Goal: Task Accomplishment & Management: Use online tool/utility

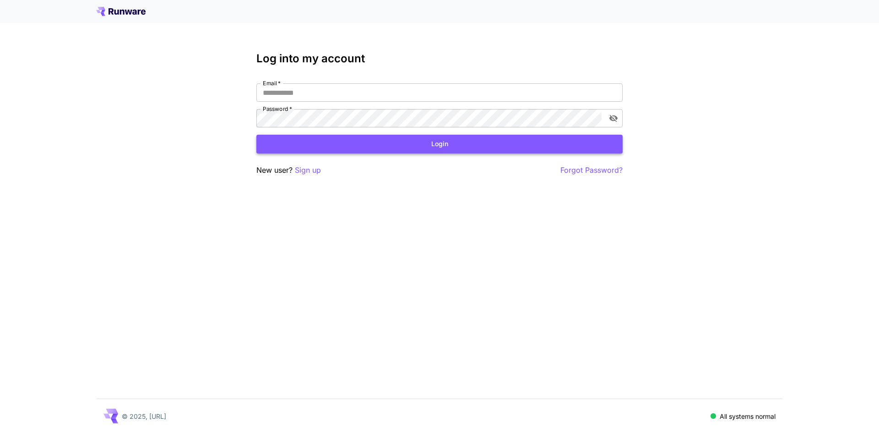
type input "**********"
click at [421, 143] on button "Login" at bounding box center [439, 144] width 366 height 19
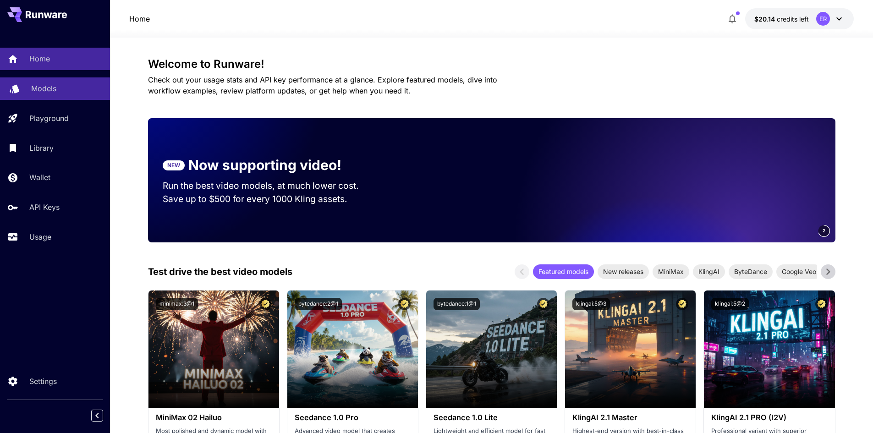
click at [46, 86] on p "Models" at bounding box center [43, 88] width 25 height 11
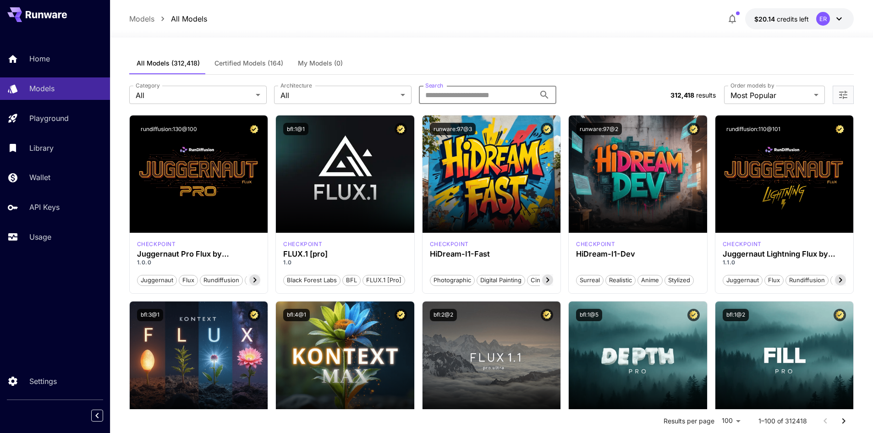
click at [444, 95] on input "Search" at bounding box center [477, 95] width 116 height 18
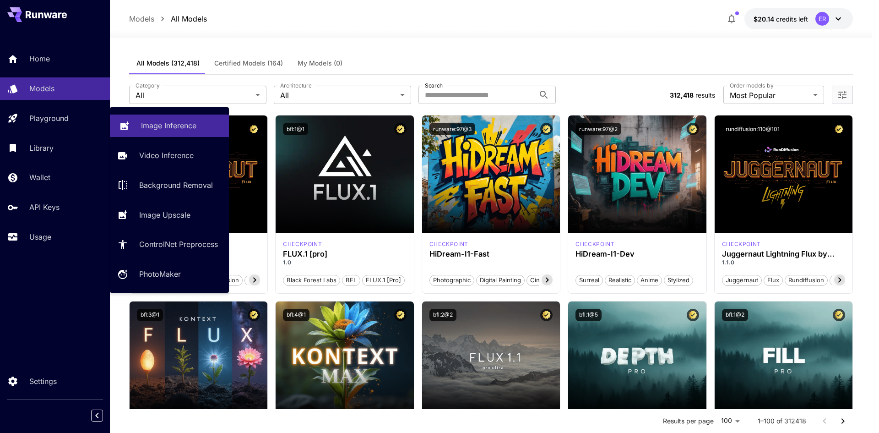
click at [164, 123] on p "Image Inference" at bounding box center [168, 125] width 55 height 11
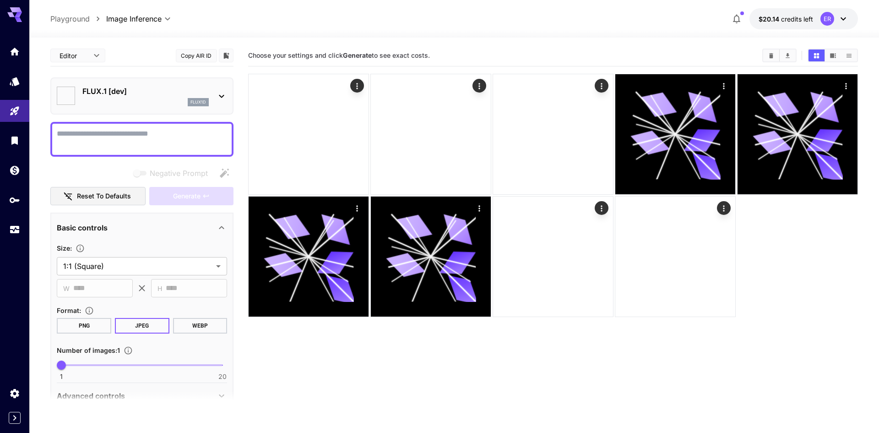
type input "**********"
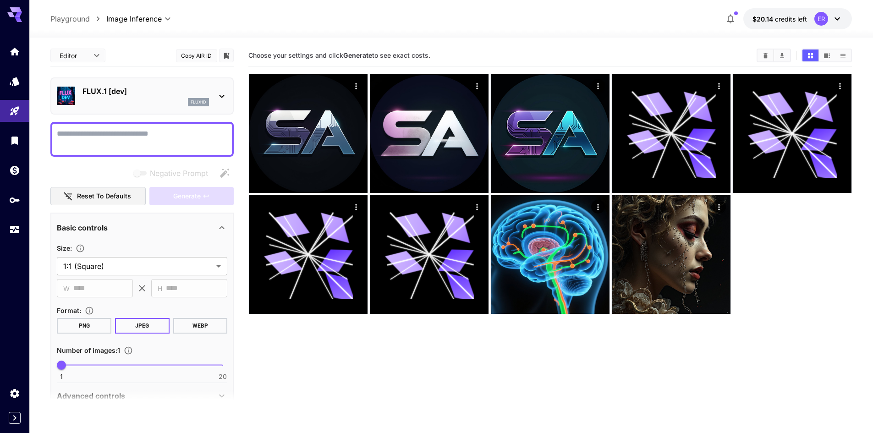
click at [135, 97] on div "FLUX.1 [dev] flux1d" at bounding box center [145, 96] width 126 height 21
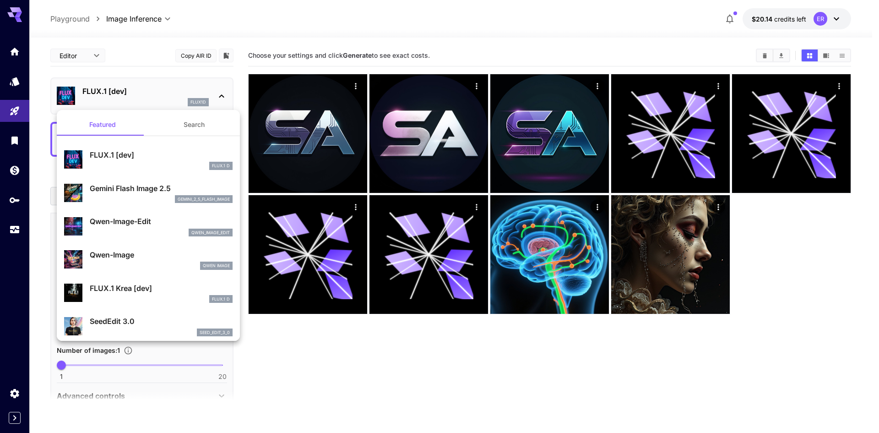
click at [154, 192] on p "Gemini Flash Image 2.5" at bounding box center [161, 188] width 143 height 11
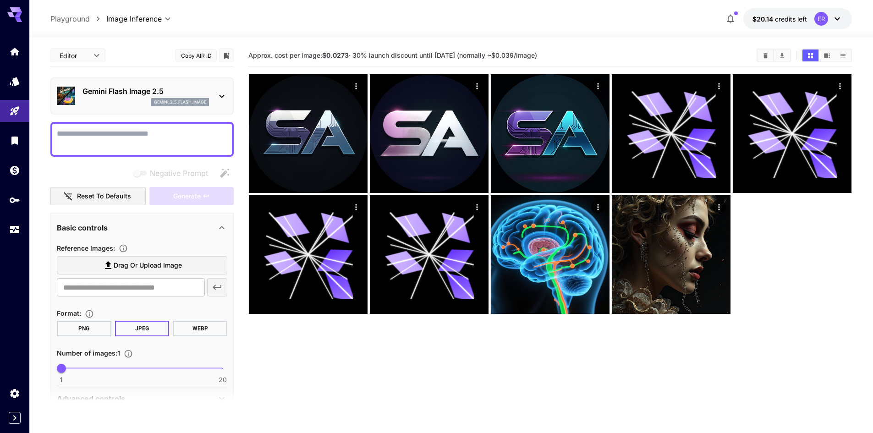
click at [158, 129] on textarea "Negative Prompt" at bounding box center [142, 139] width 170 height 22
paste textarea "**********"
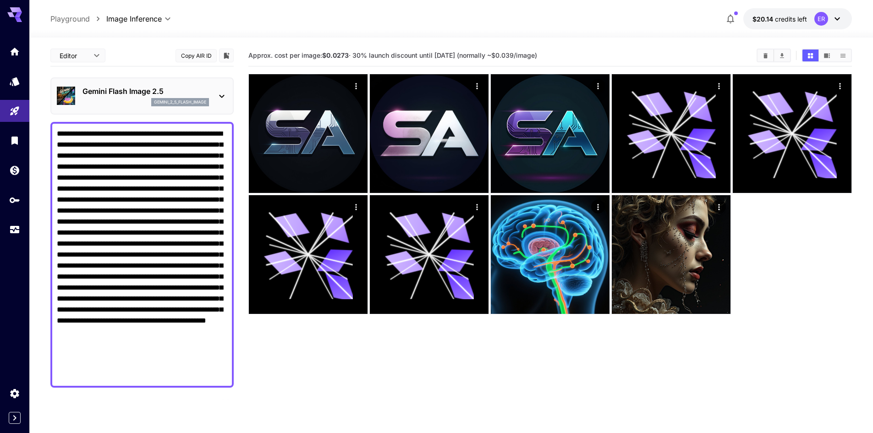
type textarea "**********"
click at [258, 345] on section "Approx. cost per image: $0.0273 · 30% launch discount until [DATE] (normally ~$…" at bounding box center [549, 261] width 603 height 433
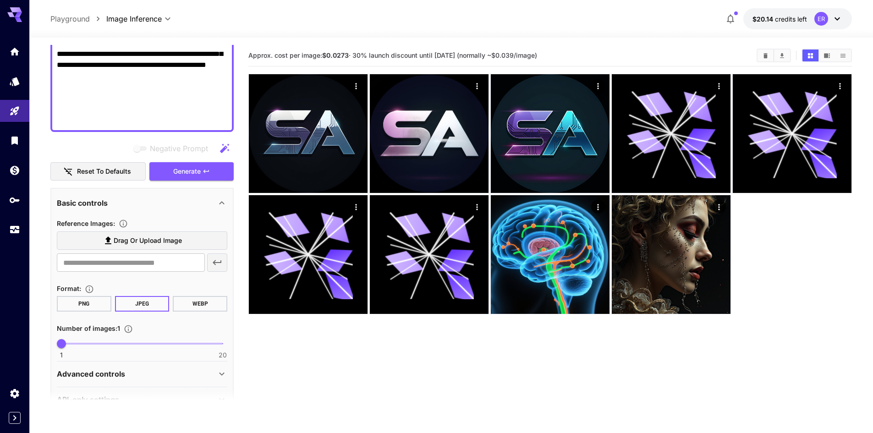
scroll to position [278, 0]
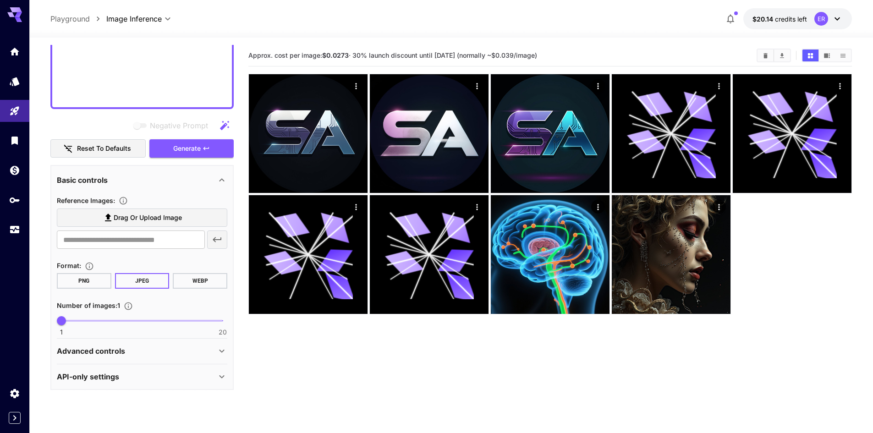
click at [144, 353] on div "Advanced controls" at bounding box center [136, 350] width 159 height 11
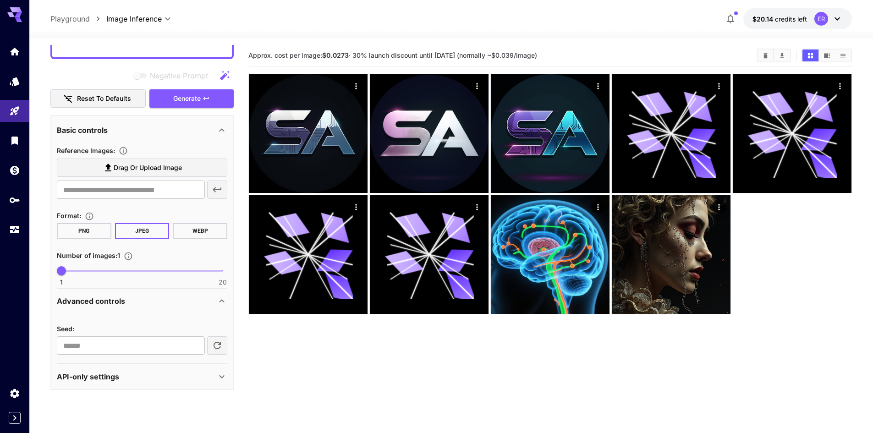
click at [146, 380] on div "API-only settings" at bounding box center [136, 376] width 159 height 11
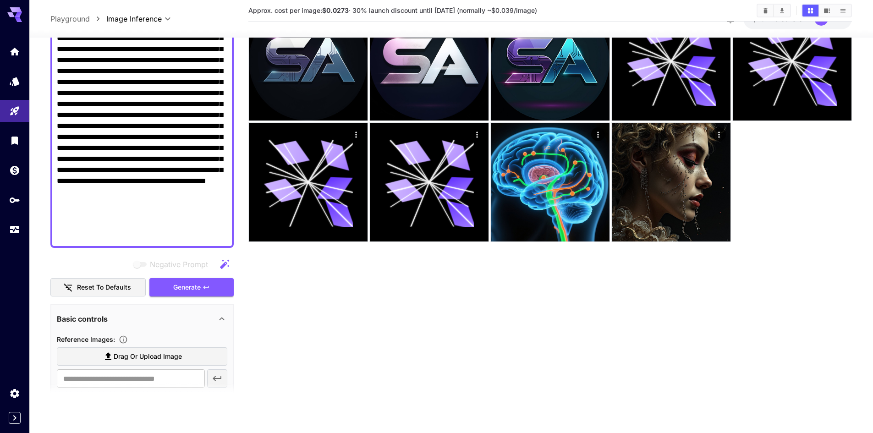
scroll to position [137, 0]
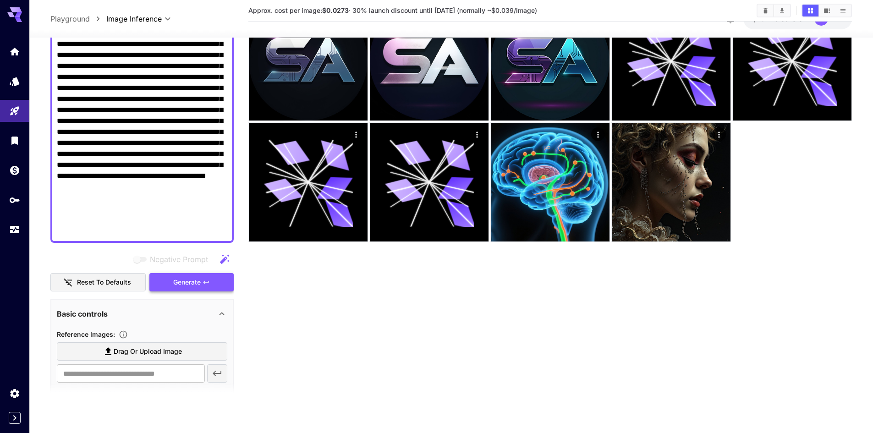
click at [179, 284] on span "Generate" at bounding box center [186, 281] width 27 height 11
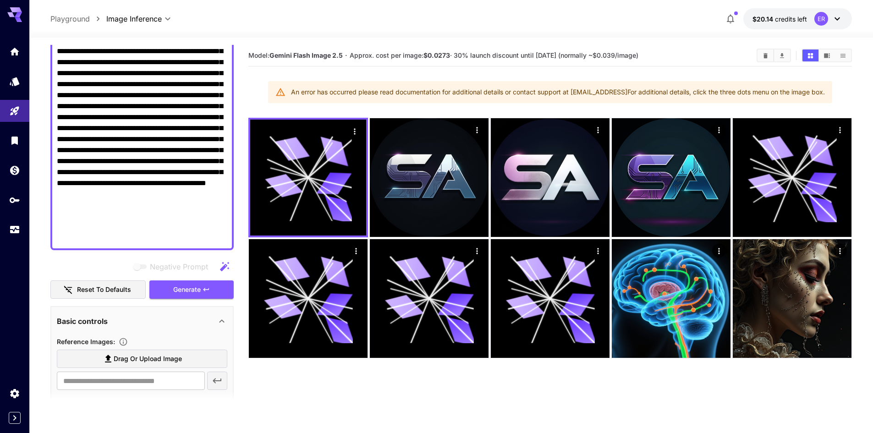
scroll to position [92, 0]
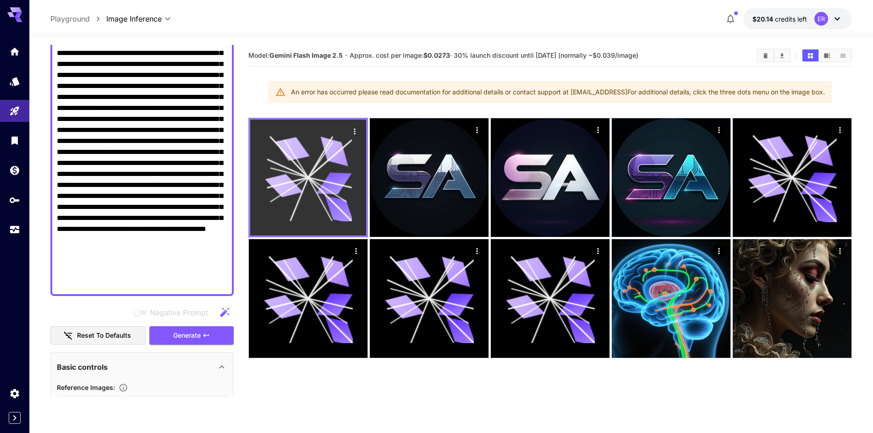
click at [355, 129] on icon "Actions" at bounding box center [354, 131] width 1 height 6
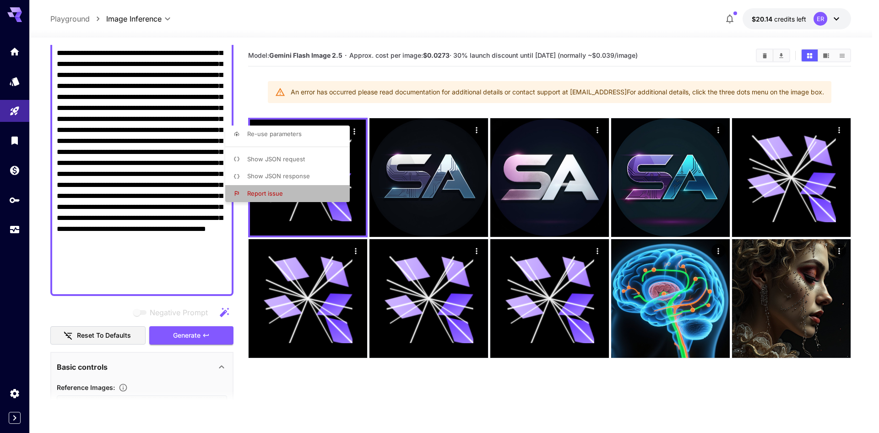
click at [276, 192] on span "Report issue" at bounding box center [265, 193] width 36 height 7
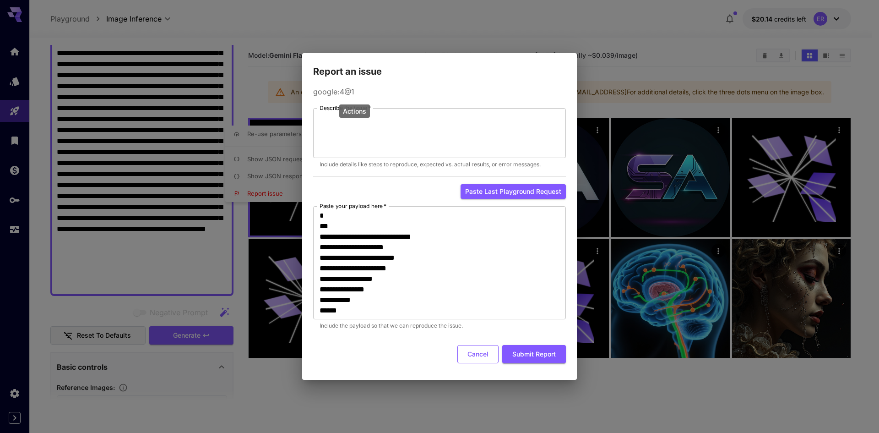
click at [473, 357] on button "Cancel" at bounding box center [478, 354] width 41 height 19
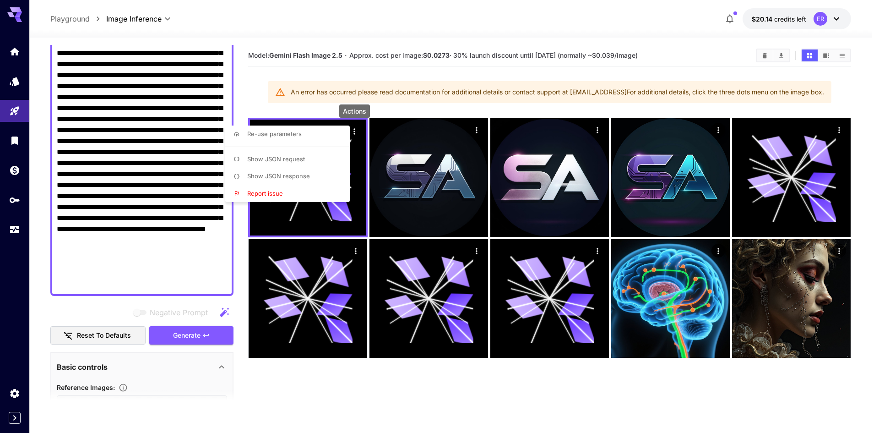
click at [273, 136] on span "Re-use parameters" at bounding box center [274, 133] width 55 height 7
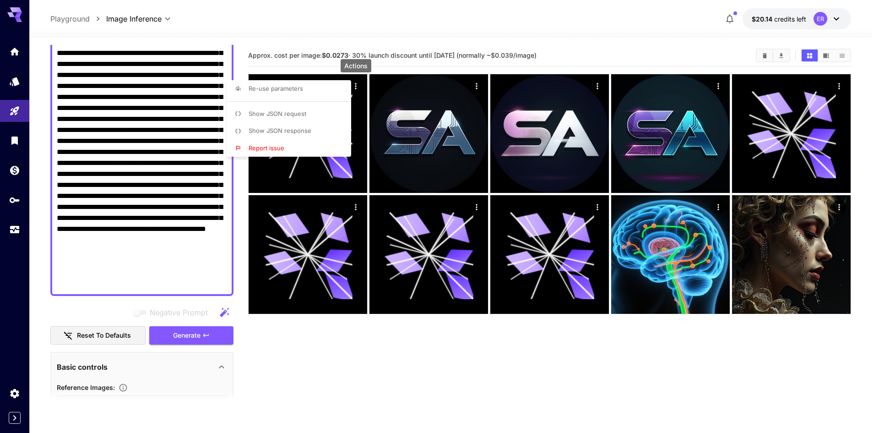
click at [390, 63] on div at bounding box center [439, 216] width 879 height 433
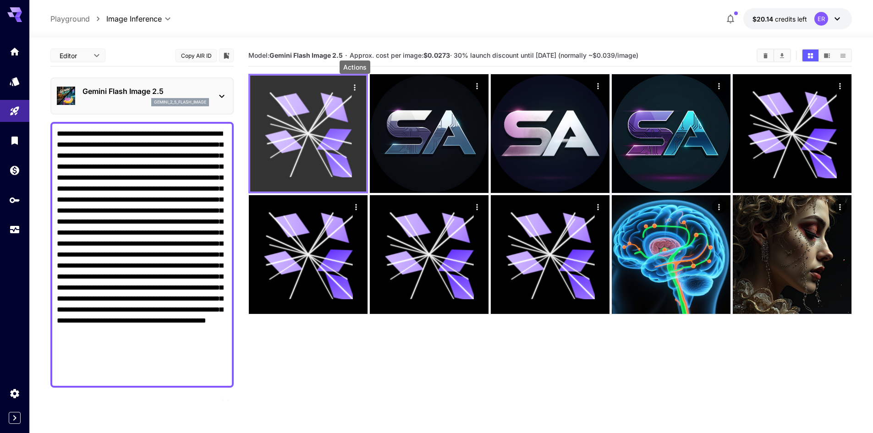
click at [353, 88] on icon "Actions" at bounding box center [354, 87] width 9 height 9
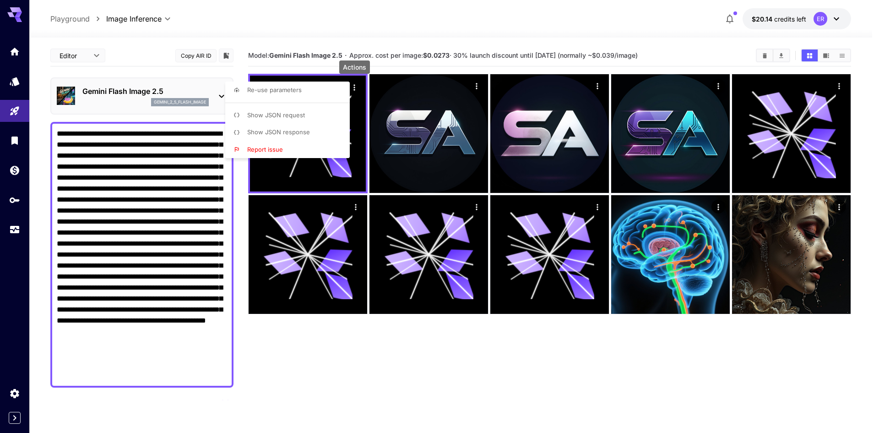
click at [471, 413] on div at bounding box center [439, 216] width 879 height 433
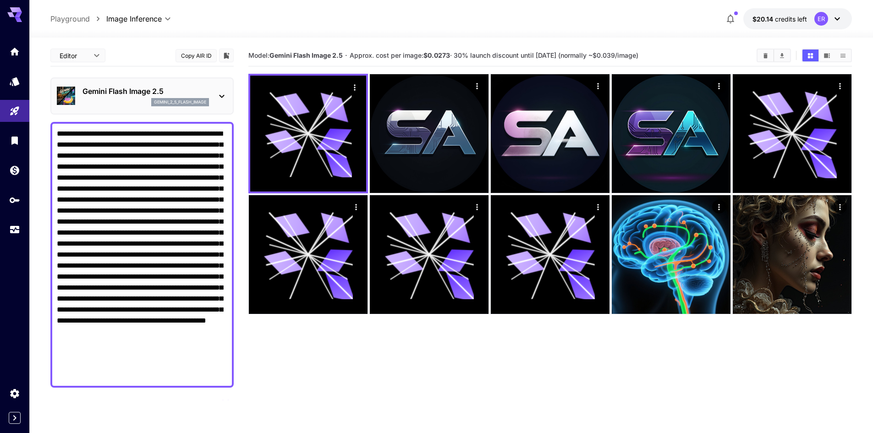
click at [131, 96] on p "Gemini Flash Image 2.5" at bounding box center [145, 91] width 126 height 11
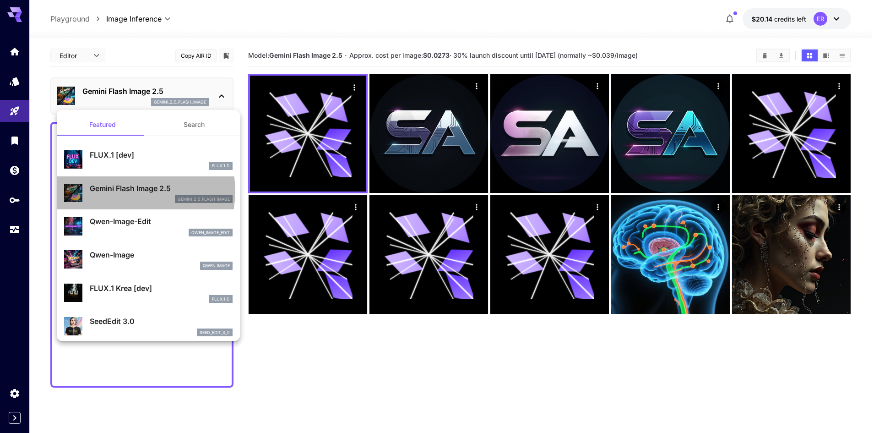
click at [129, 191] on p "Gemini Flash Image 2.5" at bounding box center [161, 188] width 143 height 11
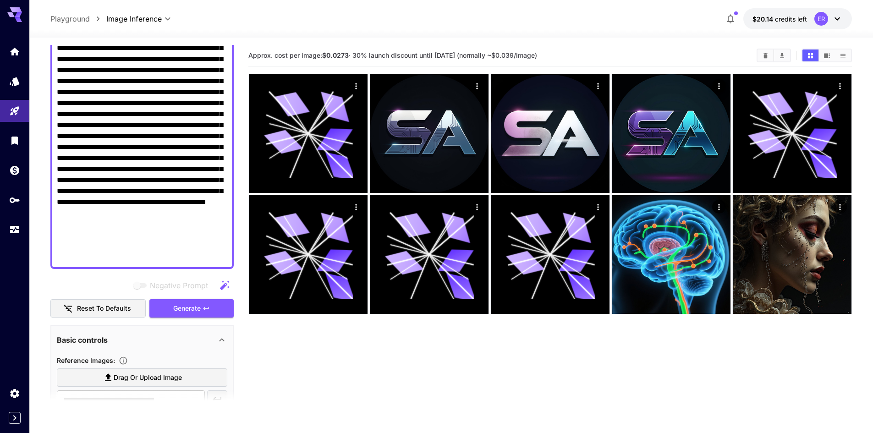
scroll to position [39, 0]
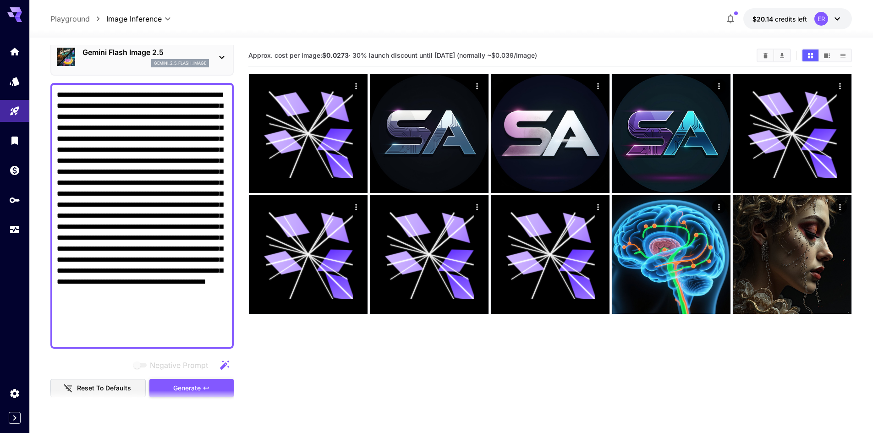
click at [184, 388] on span "Generate" at bounding box center [186, 387] width 27 height 11
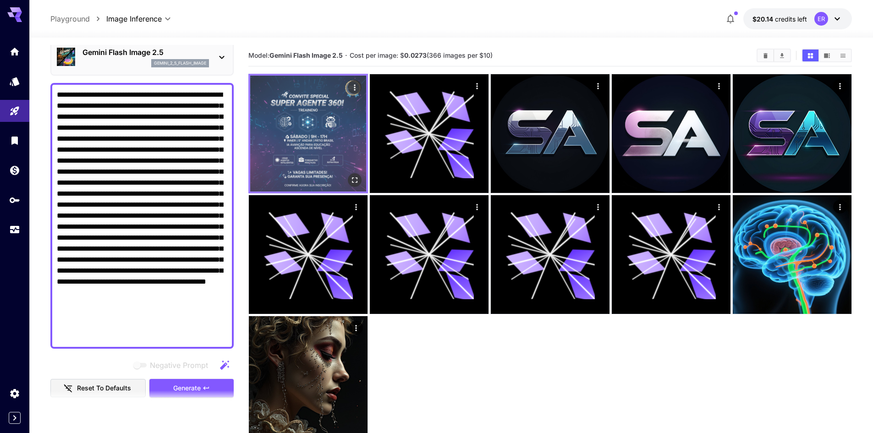
click at [327, 130] on img at bounding box center [308, 134] width 116 height 116
click at [323, 148] on img at bounding box center [308, 134] width 116 height 116
click at [355, 179] on icon "Open in fullscreen" at bounding box center [354, 179] width 9 height 9
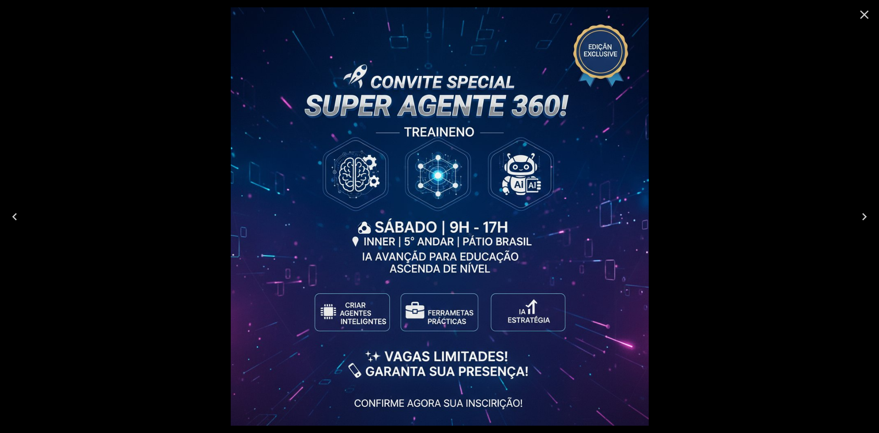
click at [859, 16] on icon "Close" at bounding box center [864, 14] width 15 height 15
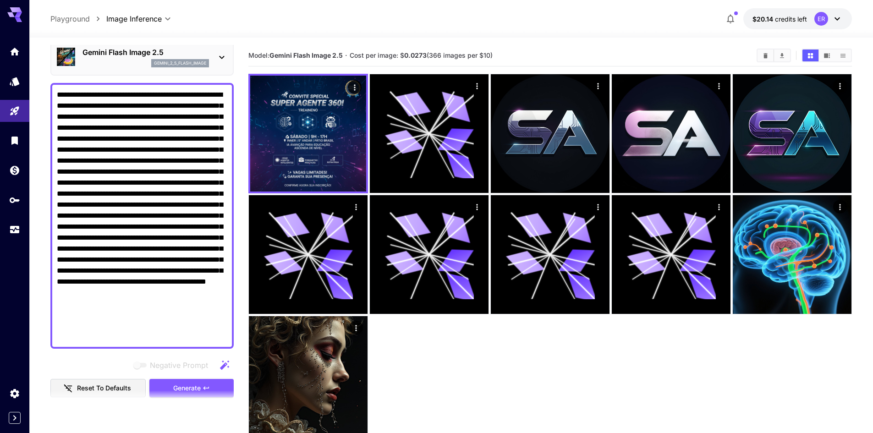
click at [214, 56] on div "Gemini Flash Image 2.5 gemini_2_5_flash_image" at bounding box center [142, 57] width 170 height 28
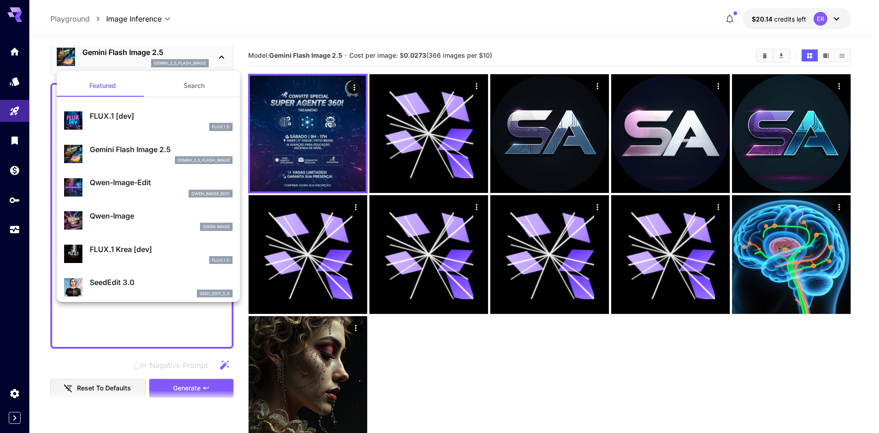
click at [124, 55] on div at bounding box center [439, 216] width 879 height 433
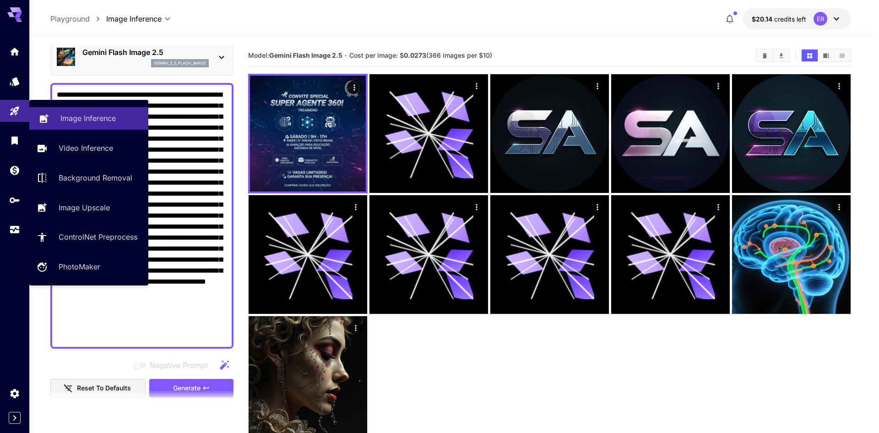
click at [82, 118] on p "Image Inference" at bounding box center [87, 118] width 55 height 11
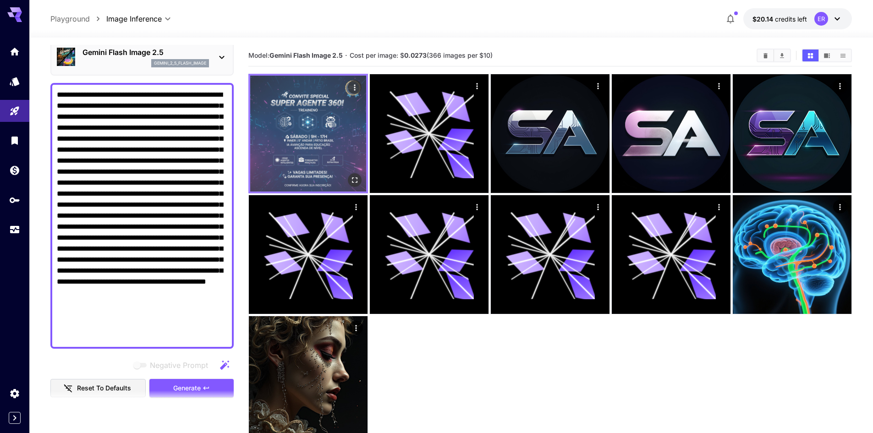
click at [296, 128] on img at bounding box center [308, 134] width 116 height 116
click at [353, 176] on icon "Open in fullscreen" at bounding box center [354, 179] width 9 height 9
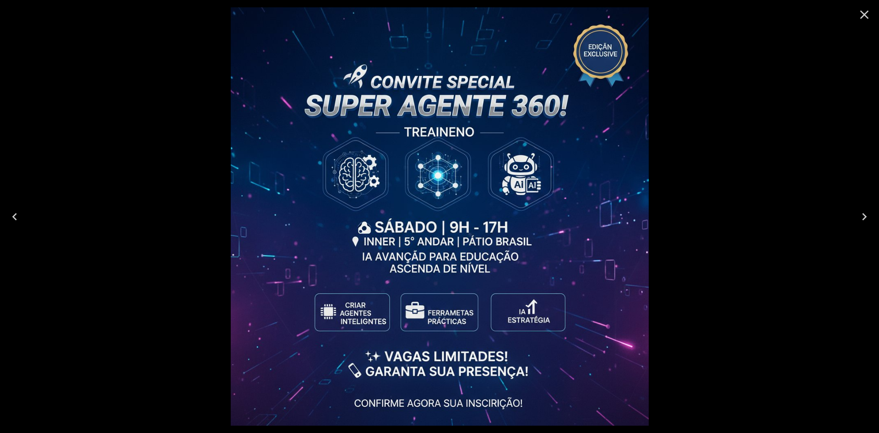
click at [867, 13] on icon "Close" at bounding box center [864, 14] width 15 height 15
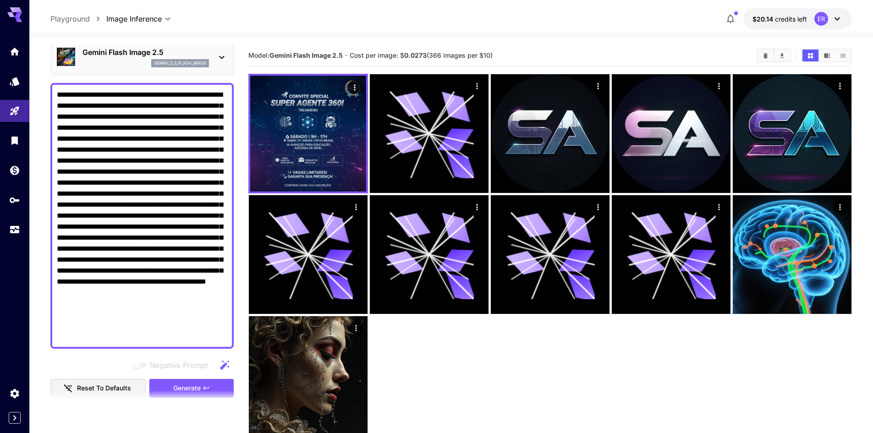
click at [59, 91] on textarea "Negative Prompt" at bounding box center [142, 215] width 170 height 253
type textarea "**********"
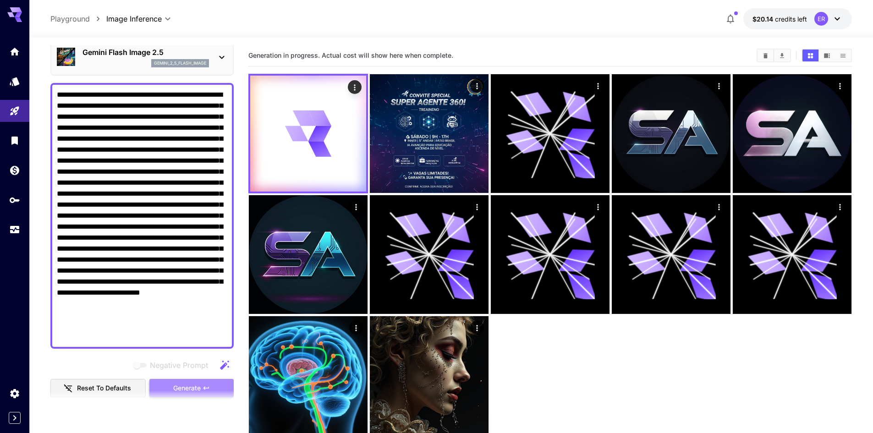
click at [200, 389] on span "Generate" at bounding box center [186, 387] width 27 height 11
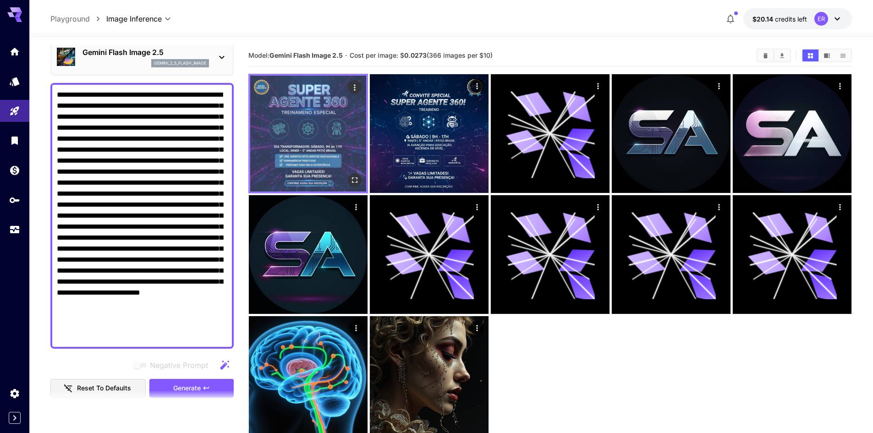
click at [326, 158] on img at bounding box center [308, 134] width 116 height 116
click at [356, 177] on icon "Open in fullscreen" at bounding box center [354, 179] width 5 height 5
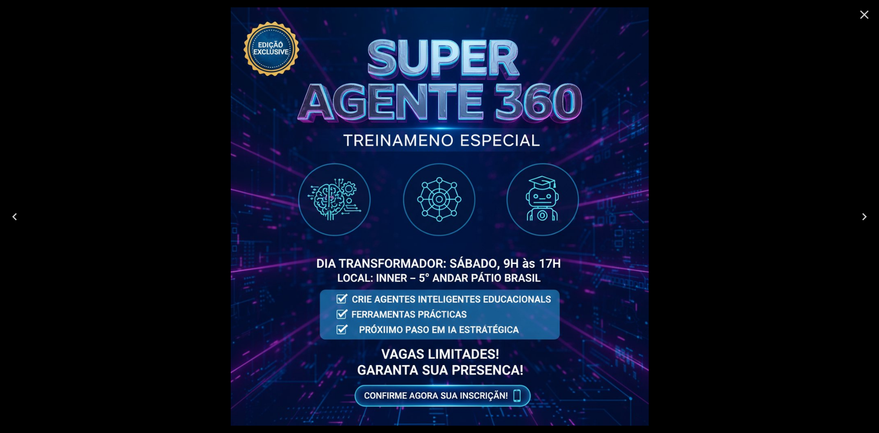
click at [860, 14] on icon "Close" at bounding box center [864, 14] width 15 height 15
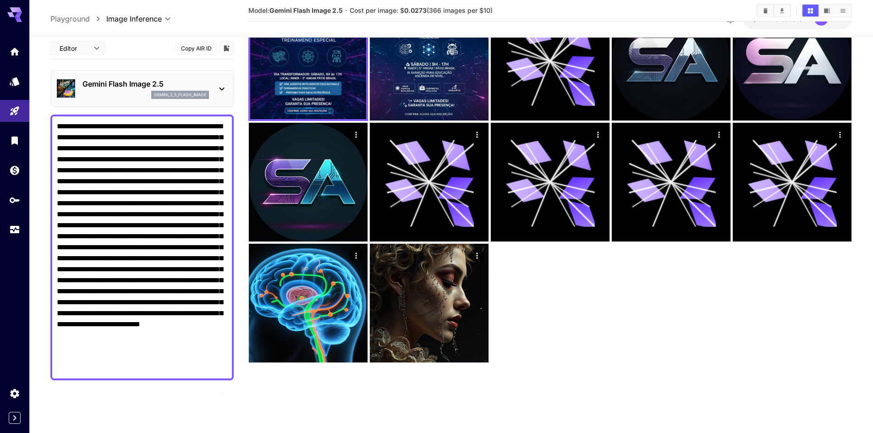
click at [168, 88] on p "Gemini Flash Image 2.5" at bounding box center [145, 83] width 126 height 11
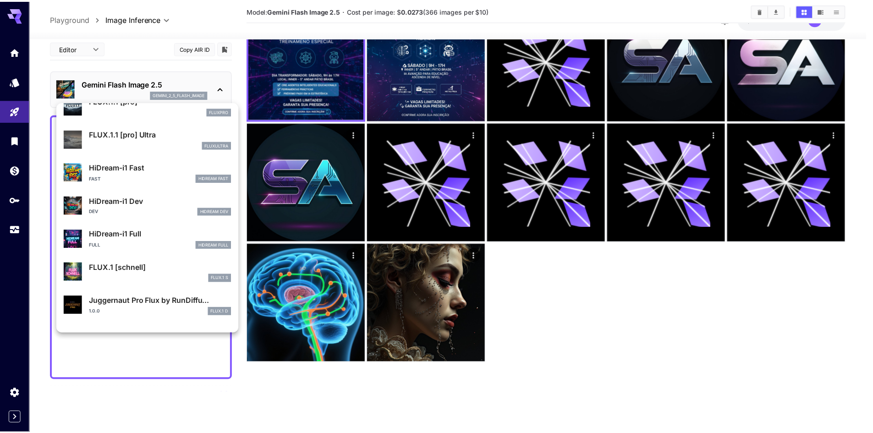
scroll to position [708, 0]
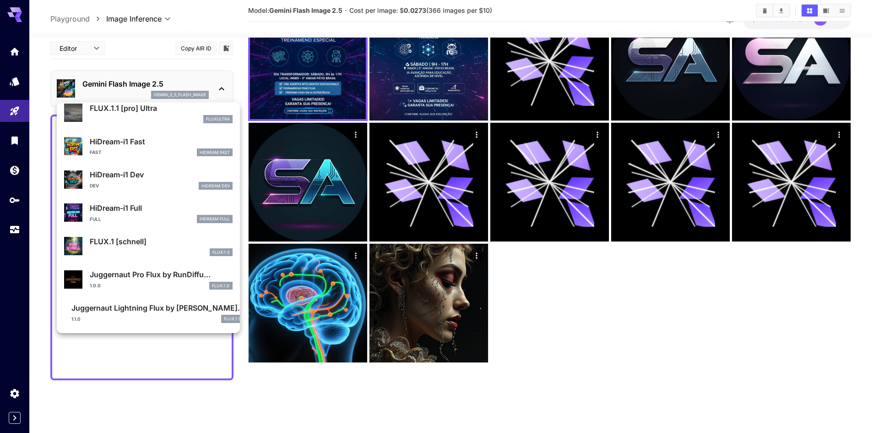
click at [128, 49] on div at bounding box center [439, 216] width 879 height 433
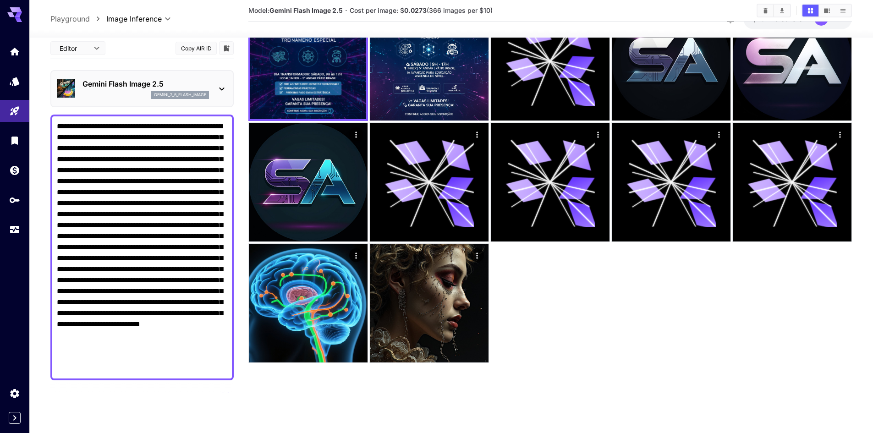
click at [81, 21] on p "Playground" at bounding box center [69, 18] width 39 height 11
click at [79, 20] on p "Playground" at bounding box center [69, 18] width 39 height 11
click at [629, 20] on div "Model: Gemini Flash Image 2.5 · Cost per image: $ 0.0273 (366 images per $10)" at bounding box center [549, 11] width 603 height 22
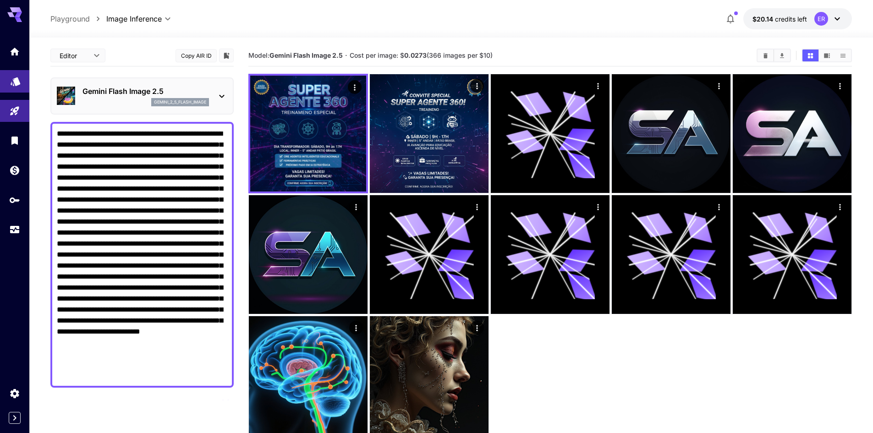
click at [16, 88] on link at bounding box center [14, 81] width 29 height 22
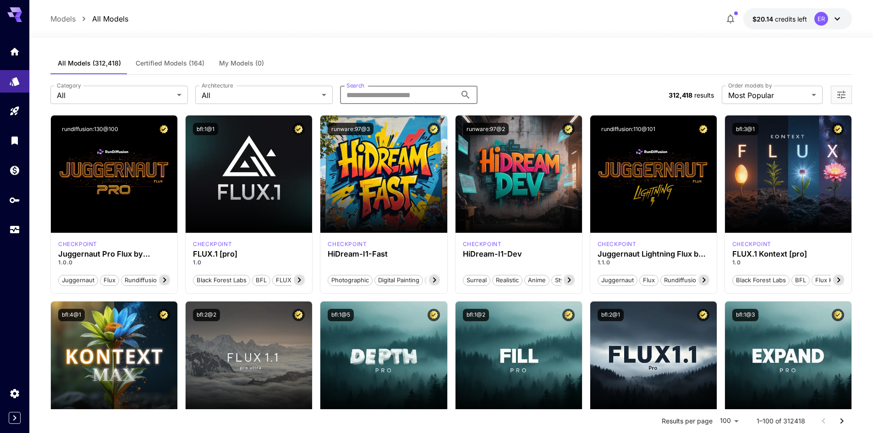
click at [388, 93] on input "Search" at bounding box center [398, 95] width 116 height 18
type input "******"
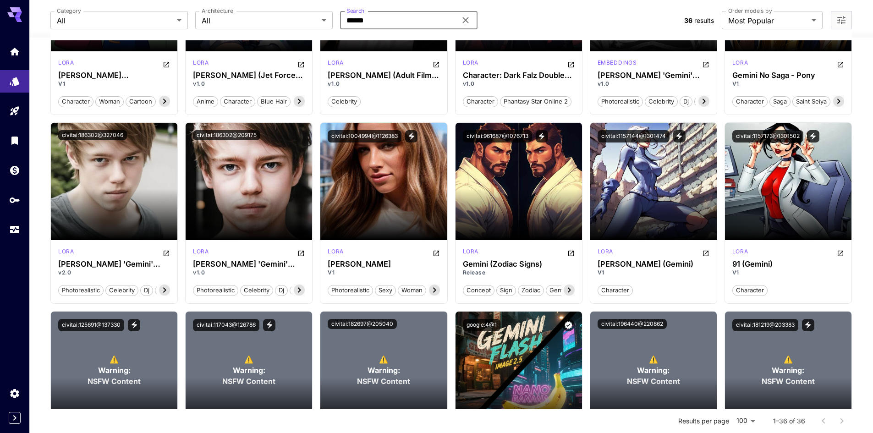
scroll to position [734, 0]
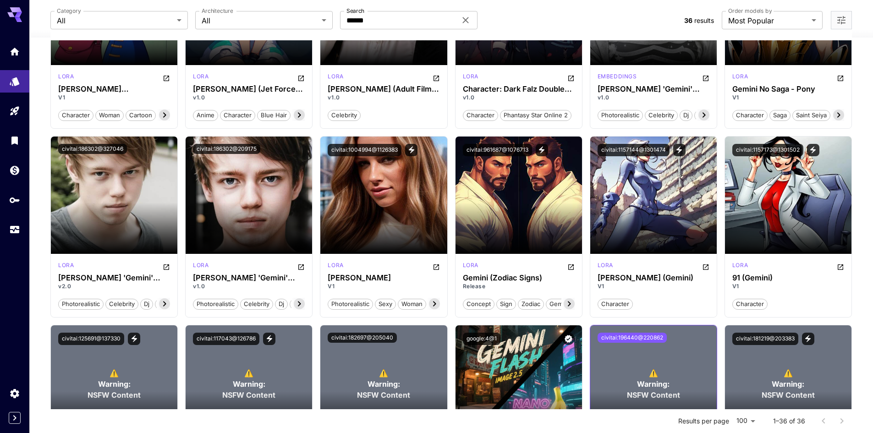
click at [652, 336] on button "civitai:196440@220862" at bounding box center [631, 338] width 69 height 10
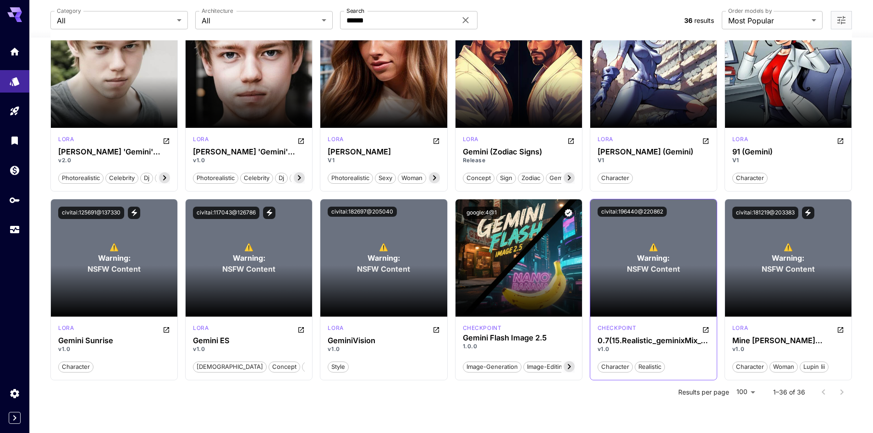
scroll to position [871, 0]
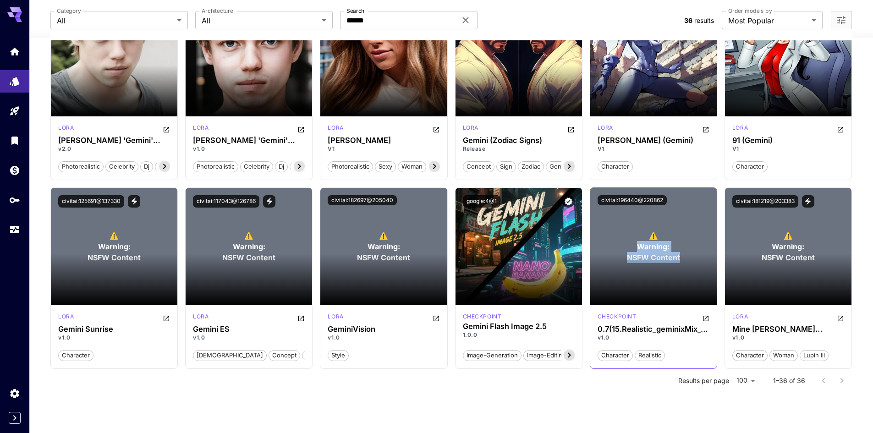
drag, startPoint x: 637, startPoint y: 246, endPoint x: 673, endPoint y: 265, distance: 40.8
click at [673, 265] on div "⚠️ Warning: NSFW Content Launch in Playground" at bounding box center [653, 246] width 126 height 117
copy p "Warning: NSFW Content"
click at [657, 251] on span "Warning:" at bounding box center [653, 246] width 33 height 11
click at [778, 355] on span "woman" at bounding box center [782, 355] width 27 height 9
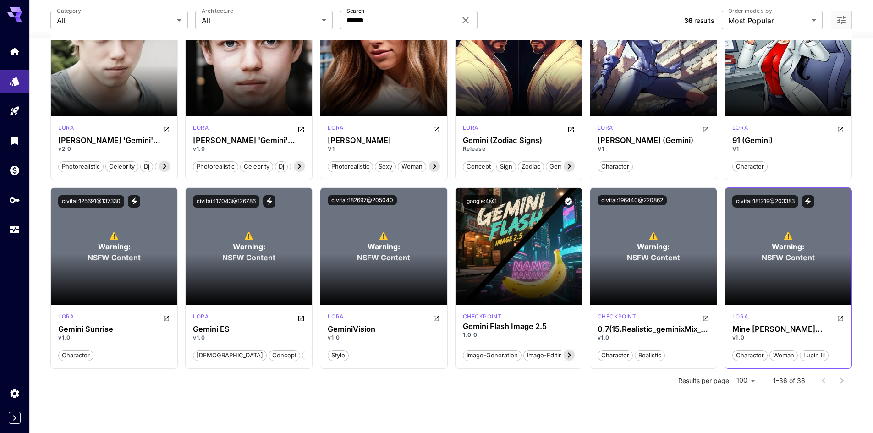
click at [780, 279] on section at bounding box center [788, 279] width 126 height 51
click at [773, 201] on button "civitai:181219@203383" at bounding box center [765, 201] width 66 height 12
click at [840, 318] on icon "Open in CivitAI" at bounding box center [839, 318] width 7 height 7
click at [266, 199] on icon "View trigger words" at bounding box center [269, 201] width 8 height 8
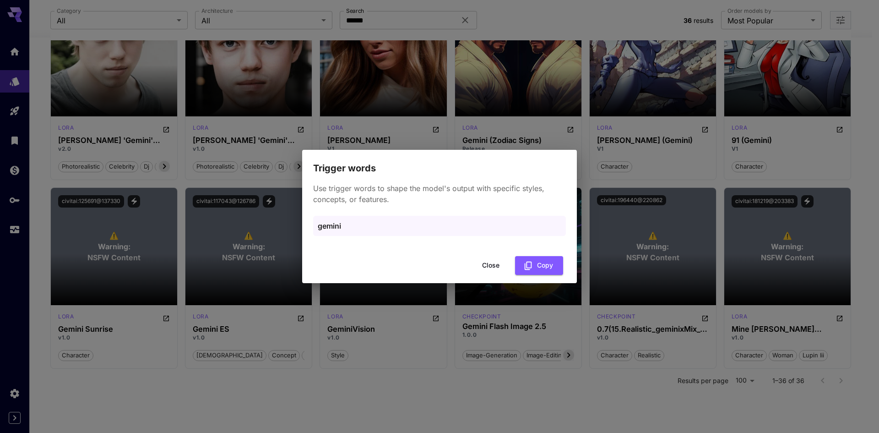
click at [496, 267] on button "Close" at bounding box center [490, 265] width 41 height 19
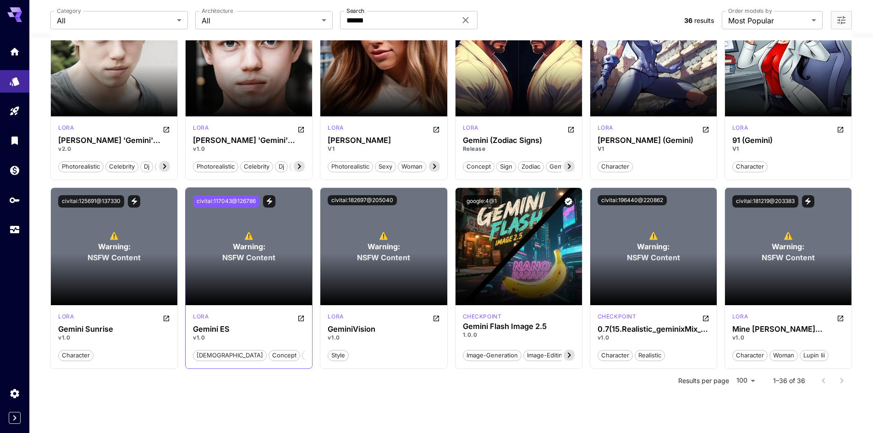
click at [229, 201] on button "civitai:117043@126786" at bounding box center [226, 201] width 66 height 12
click at [256, 287] on section at bounding box center [248, 279] width 126 height 51
click at [260, 336] on p "v1.0" at bounding box center [249, 337] width 112 height 8
click at [655, 265] on section at bounding box center [653, 279] width 126 height 51
click at [663, 262] on section at bounding box center [653, 279] width 126 height 51
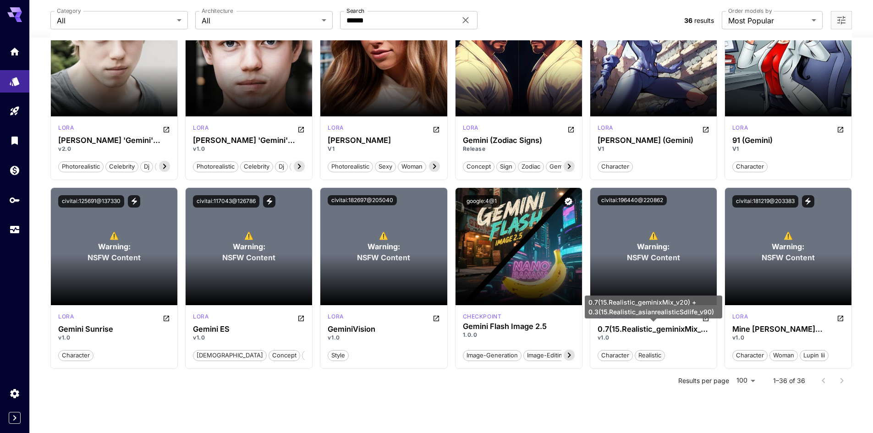
click at [671, 313] on div "0.7(15.Realistic_geminixMix_v20) + 0.3(15.Realistic_asianrealisticSdlife_v90)" at bounding box center [652, 306] width 137 height 23
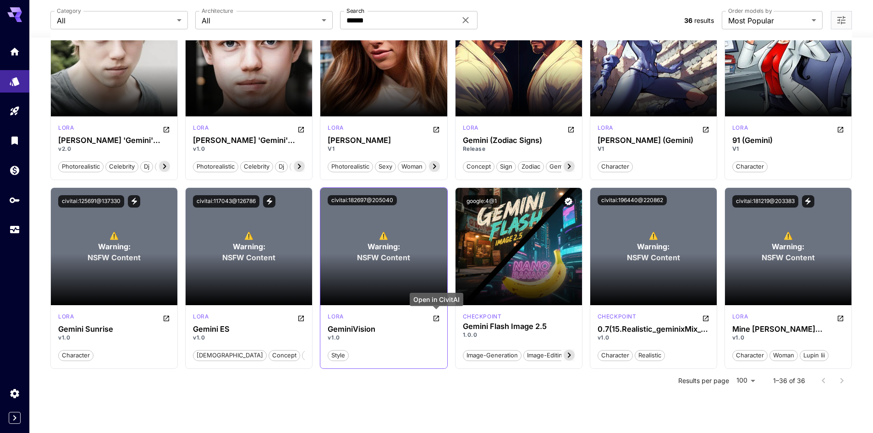
click at [434, 318] on icon "Open in CivitAI" at bounding box center [435, 318] width 7 height 7
click at [168, 318] on icon "Open in CivitAI" at bounding box center [166, 318] width 7 height 7
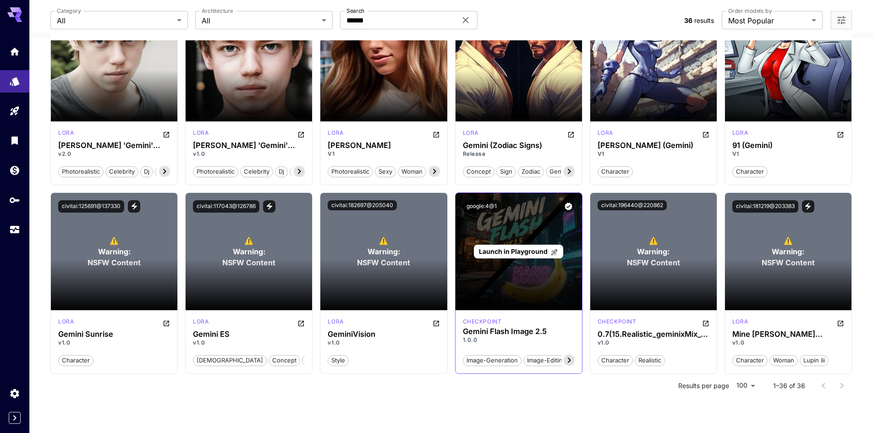
scroll to position [870, 0]
